Goal: Find contact information: Find contact information

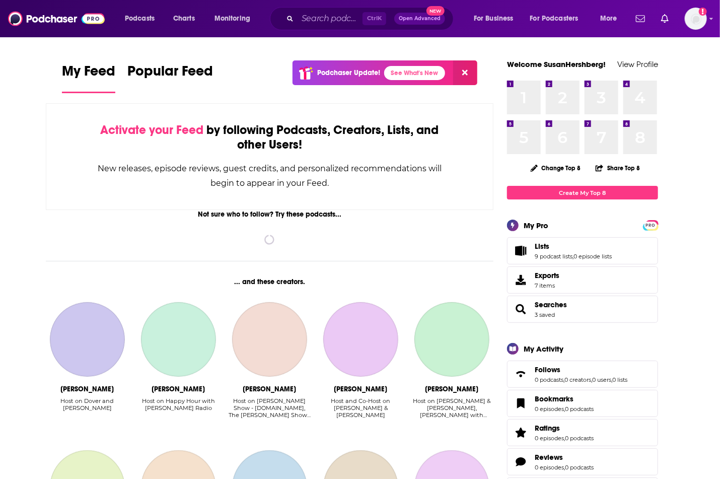
click at [310, 20] on input "Search podcasts, credits, & more..." at bounding box center [329, 19] width 65 height 16
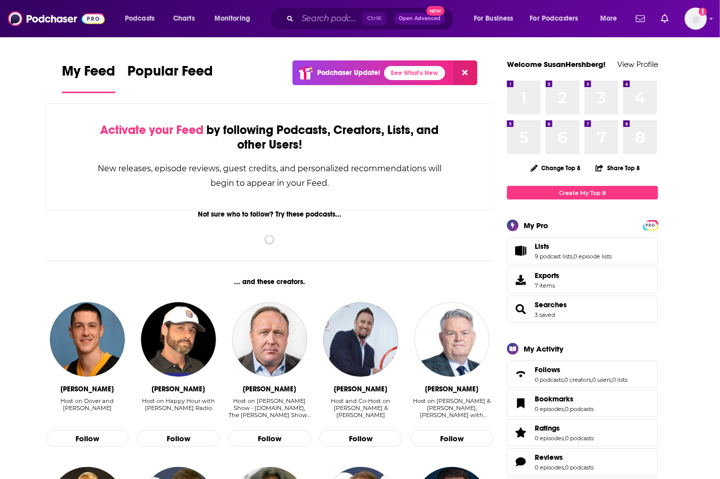
click at [313, 20] on input "Search podcasts, credits, & more..." at bounding box center [329, 19] width 65 height 16
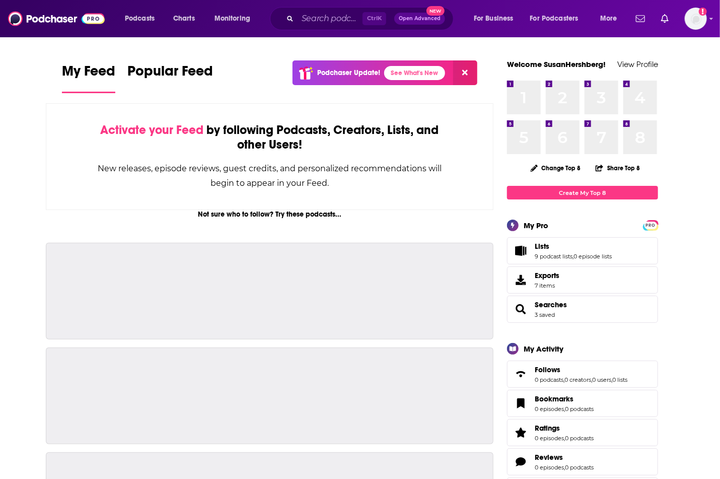
click at [325, 18] on input "Search podcasts, credits, & more..." at bounding box center [329, 19] width 65 height 16
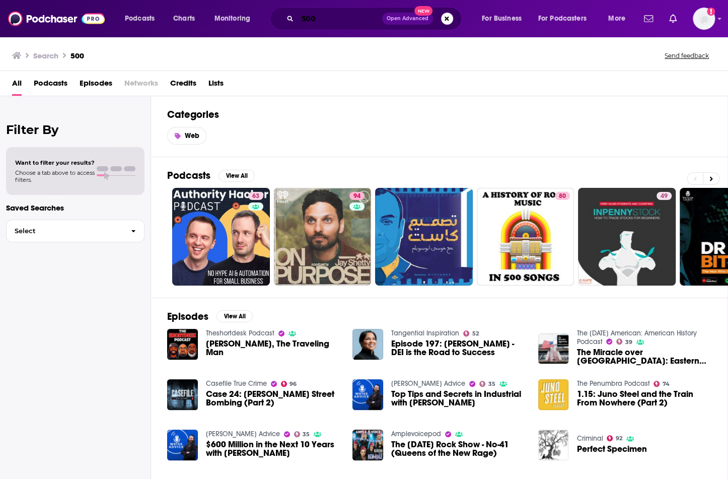
click at [300, 17] on input "500" at bounding box center [339, 19] width 85 height 16
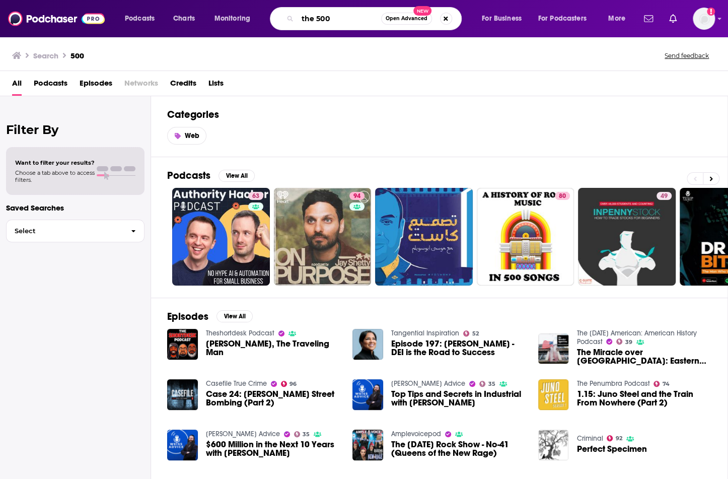
type input "the 500"
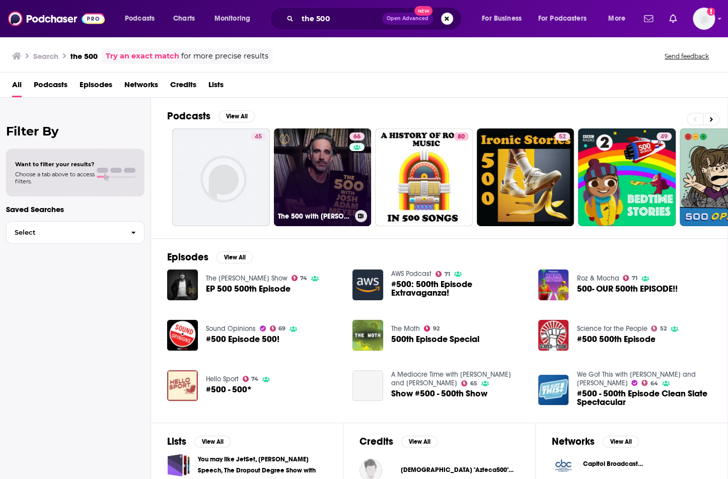
click at [326, 155] on link "66 The 500 with [PERSON_NAME] [PERSON_NAME]" at bounding box center [323, 177] width 98 height 98
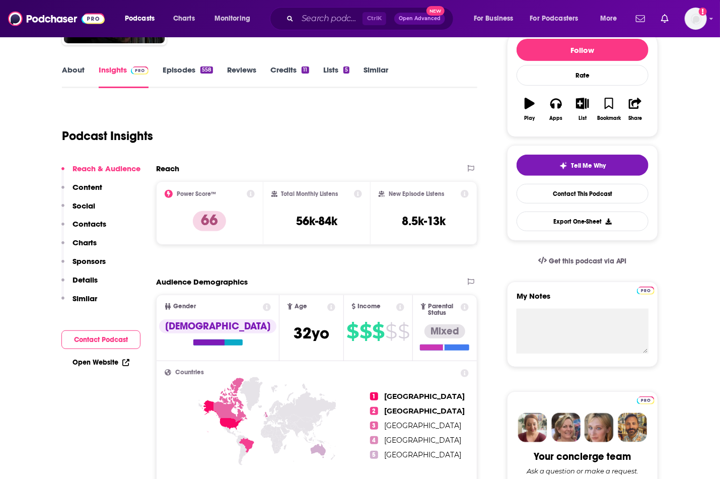
scroll to position [134, 0]
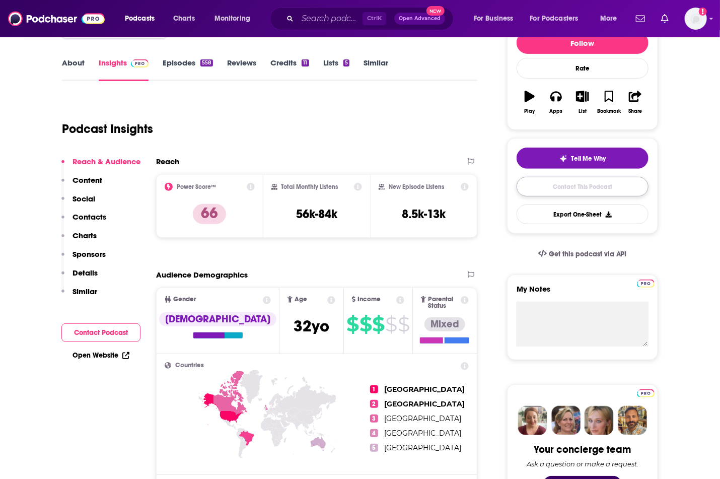
click at [586, 188] on link "Contact This Podcast" at bounding box center [582, 187] width 132 height 20
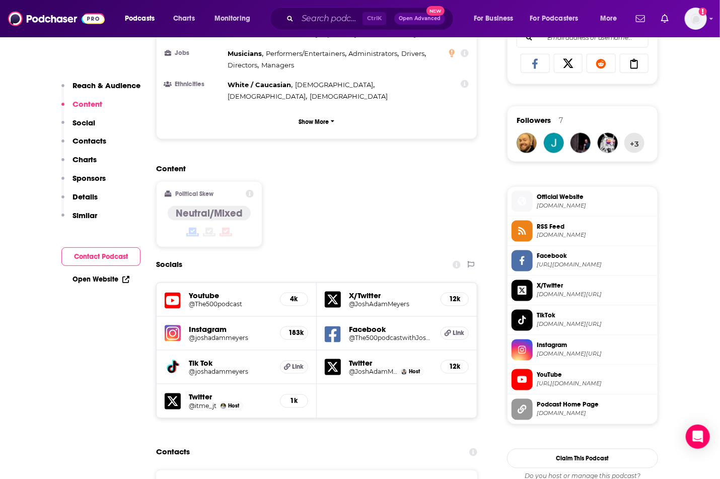
scroll to position [671, 0]
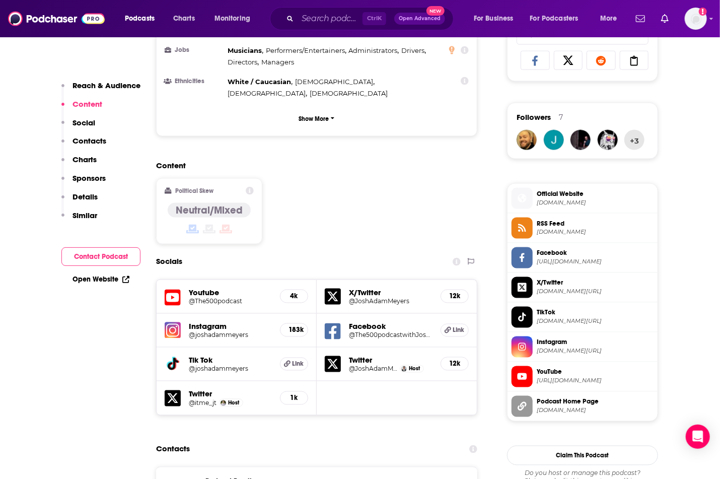
click at [88, 254] on button "Contact Podcast" at bounding box center [100, 256] width 79 height 19
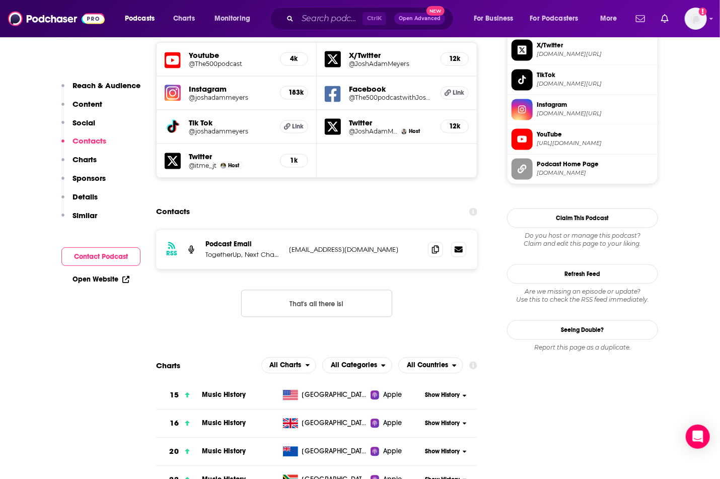
scroll to position [921, 0]
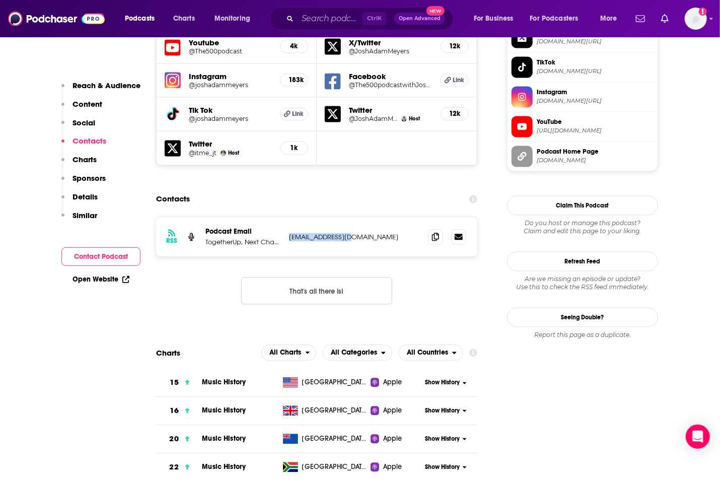
drag, startPoint x: 348, startPoint y: 188, endPoint x: 289, endPoint y: 186, distance: 58.9
click at [289, 233] on p "[EMAIL_ADDRESS][DOMAIN_NAME]" at bounding box center [354, 237] width 131 height 9
copy p "[EMAIL_ADDRESS][DOMAIN_NAME]"
click at [333, 17] on input "Search podcasts, credits, & more..." at bounding box center [329, 19] width 65 height 16
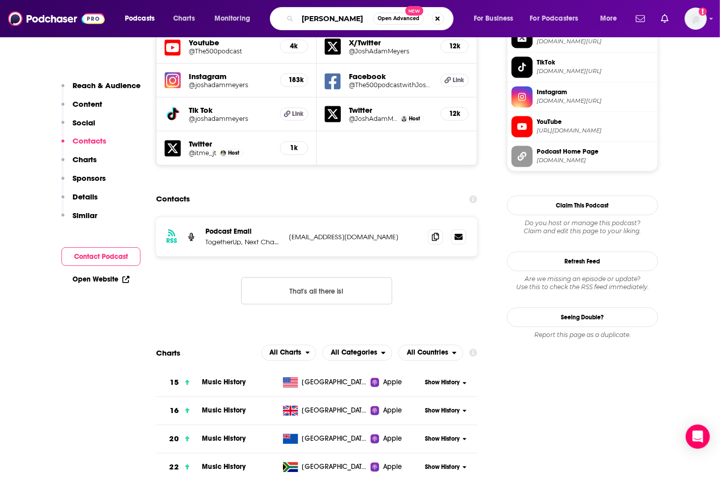
type input "[PERSON_NAME]"
